Goal: Find specific page/section: Find specific page/section

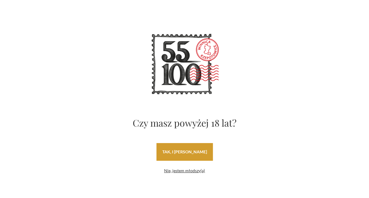
click at [177, 152] on link "tak, i uwielbiam wino" at bounding box center [184, 152] width 56 height 18
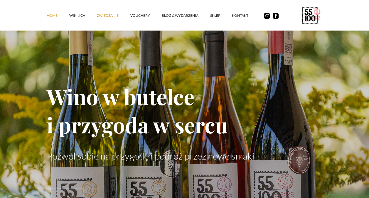
click at [103, 16] on link "ZWIEDZANIE" at bounding box center [113, 16] width 33 height 18
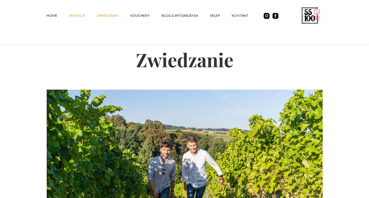
click at [80, 17] on link "winnica" at bounding box center [83, 16] width 28 height 18
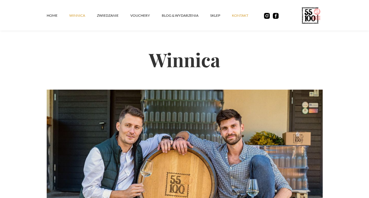
click at [245, 13] on link "kontakt" at bounding box center [246, 16] width 28 height 18
